Goal: Information Seeking & Learning: Learn about a topic

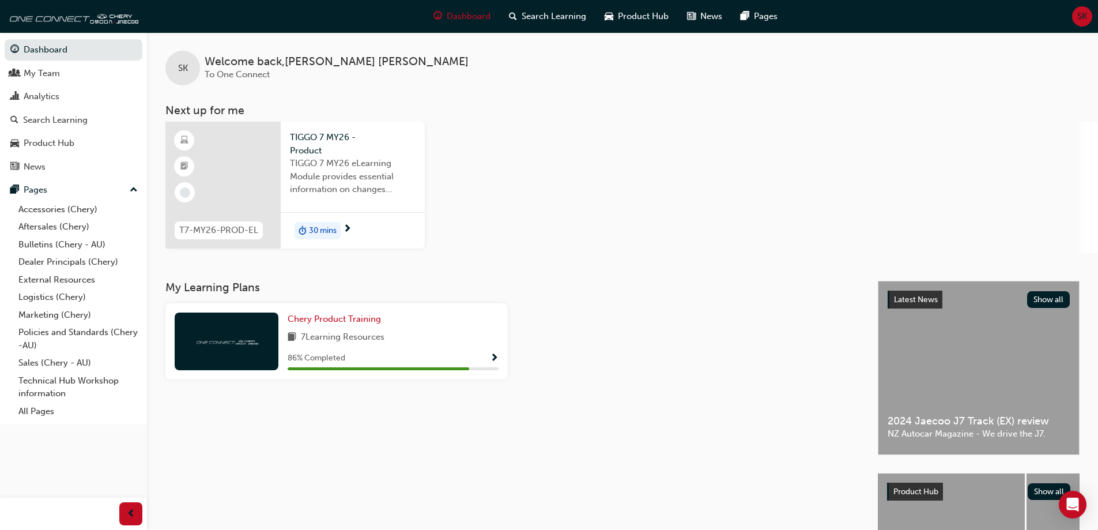
click at [322, 226] on span "30 mins" at bounding box center [323, 230] width 28 height 13
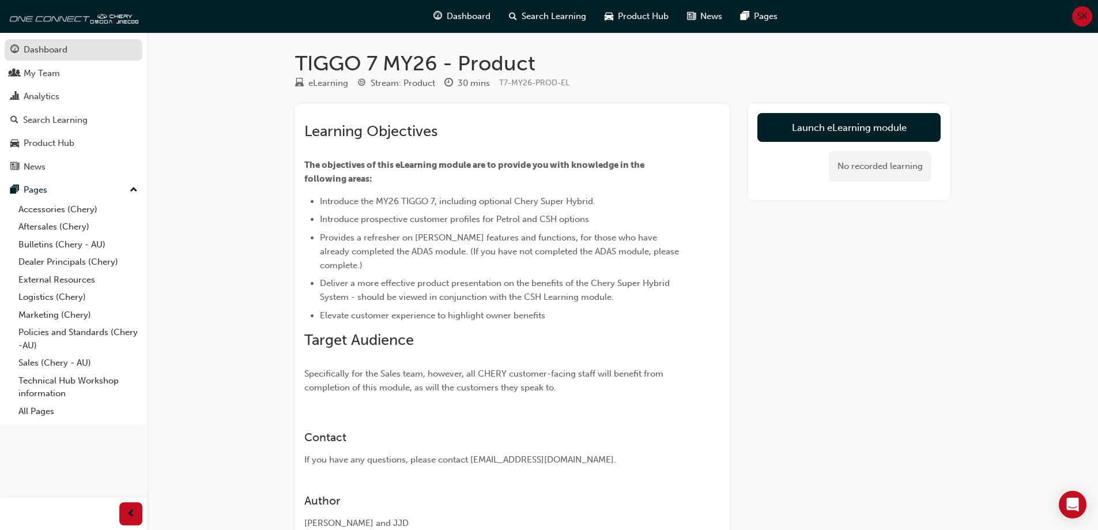
click at [53, 50] on div "Dashboard" at bounding box center [46, 49] width 44 height 13
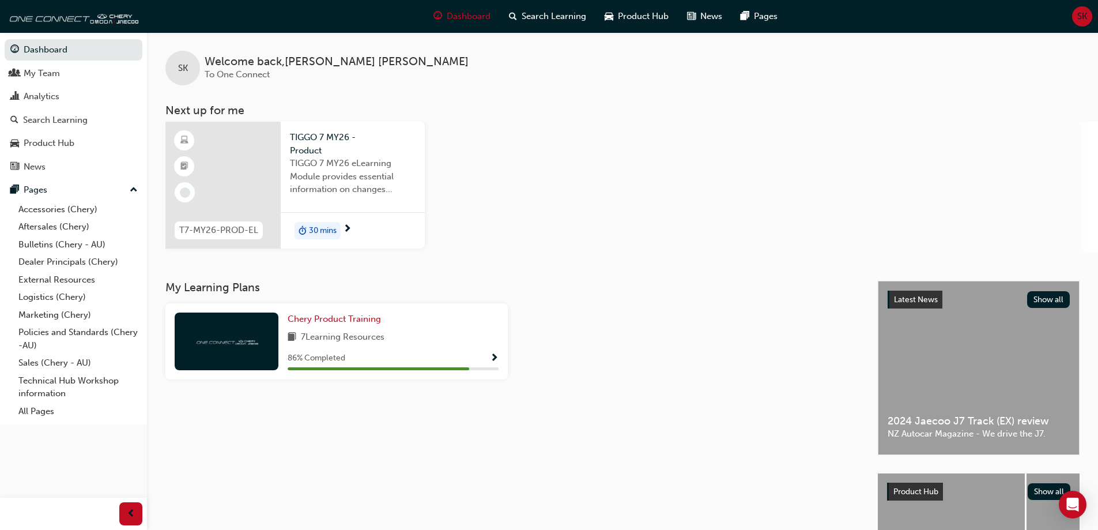
click at [309, 138] on span "TIGGO 7 MY26 - Product" at bounding box center [353, 144] width 126 height 26
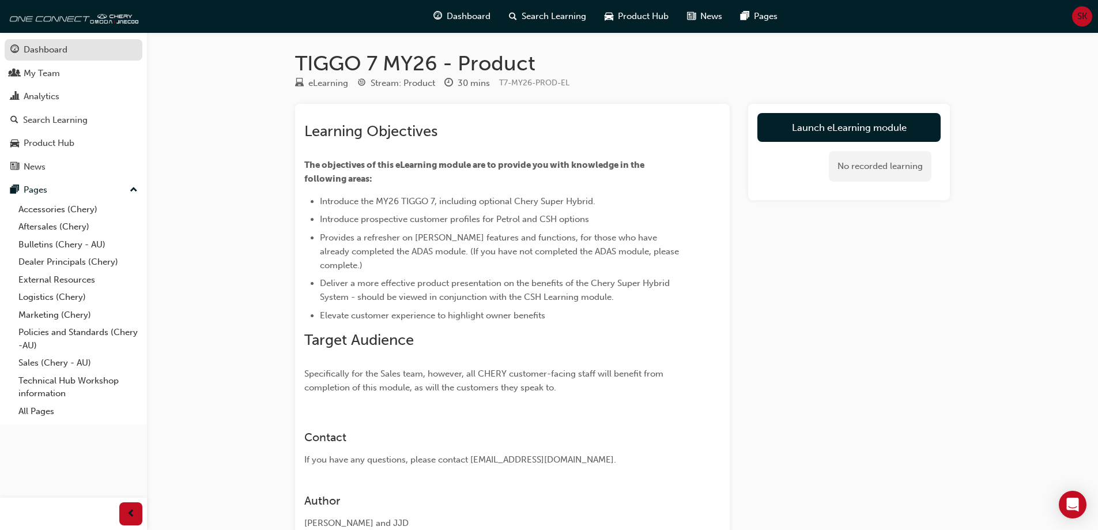
click at [36, 49] on div "Dashboard" at bounding box center [46, 49] width 44 height 13
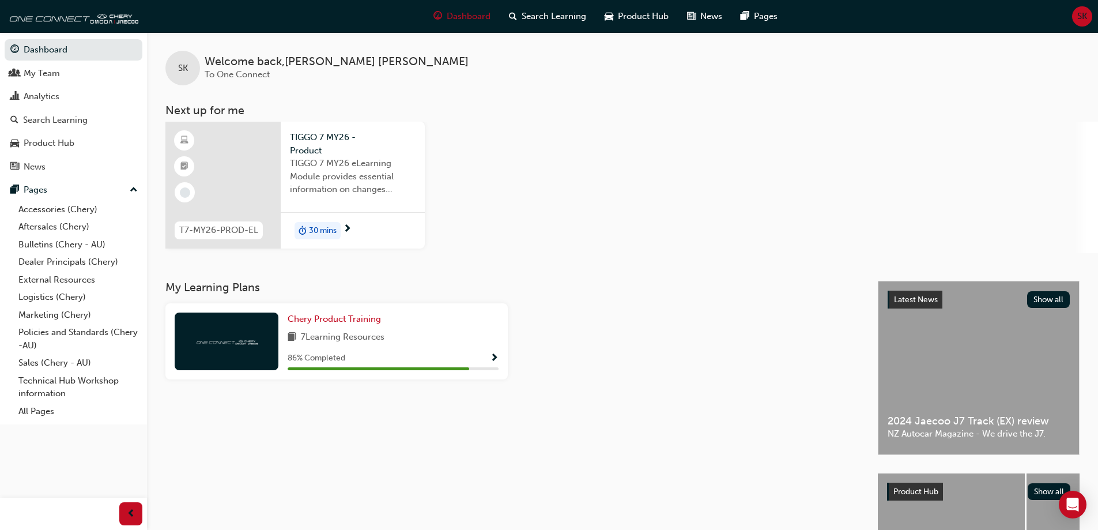
click at [319, 233] on span "30 mins" at bounding box center [323, 230] width 28 height 13
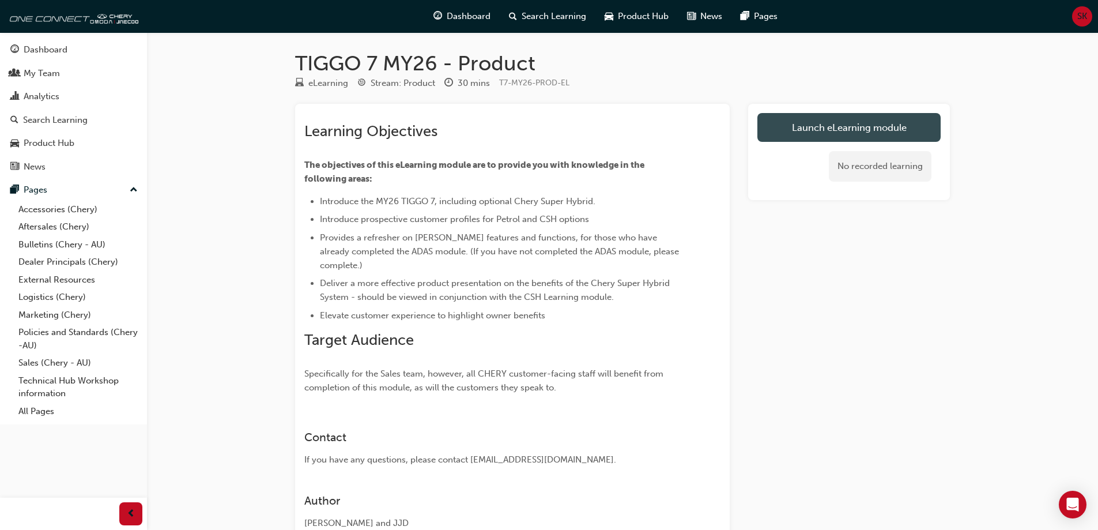
click at [834, 127] on link "Launch eLearning module" at bounding box center [848, 127] width 183 height 29
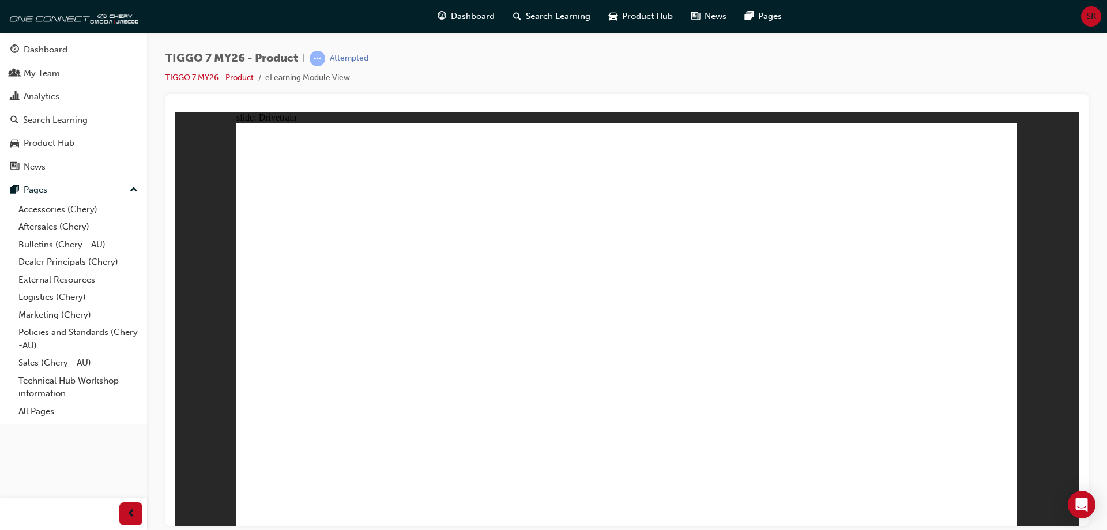
drag, startPoint x: 814, startPoint y: 155, endPoint x: 827, endPoint y: 200, distance: 46.9
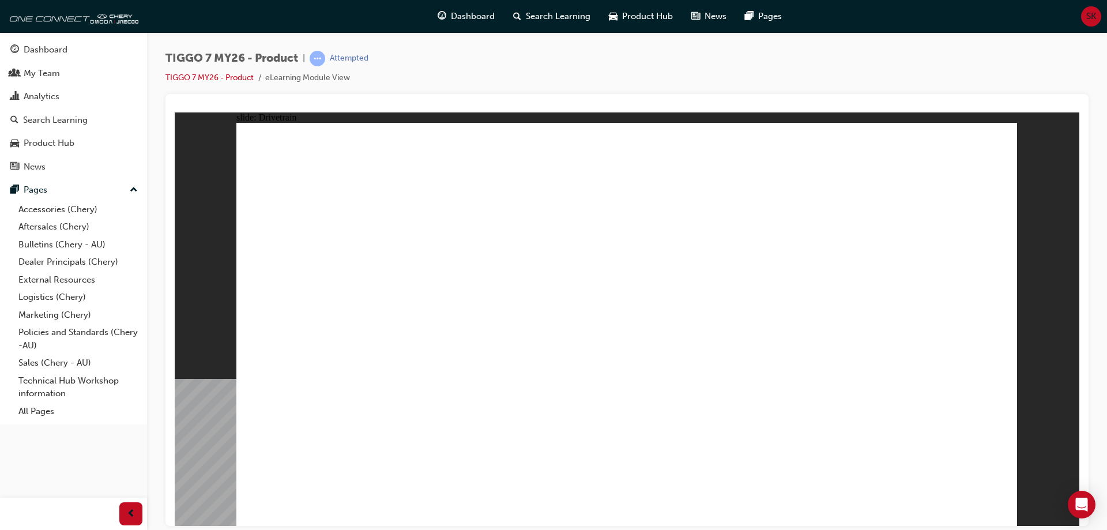
drag, startPoint x: 812, startPoint y: 148, endPoint x: 816, endPoint y: 174, distance: 26.2
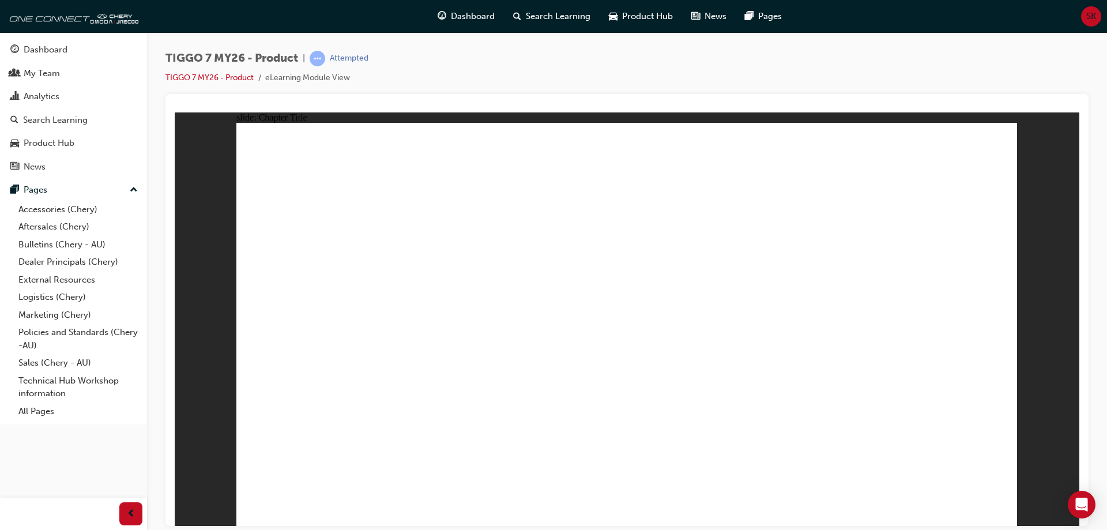
drag, startPoint x: 992, startPoint y: 514, endPoint x: 992, endPoint y: 506, distance: 8.1
